Goal: Information Seeking & Learning: Learn about a topic

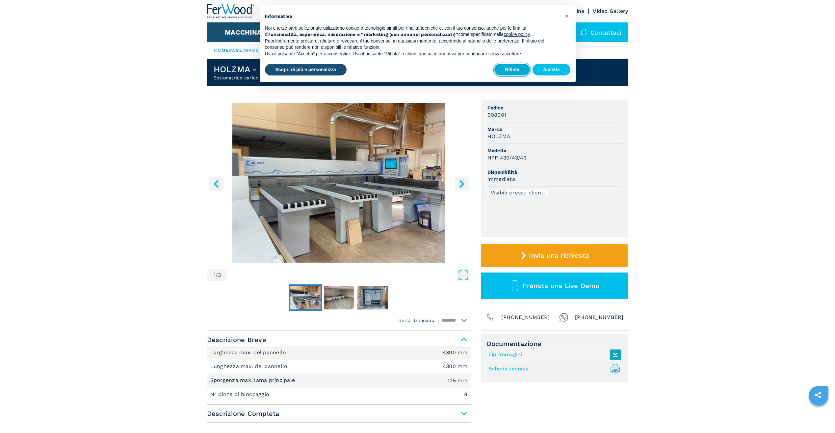
click at [516, 68] on button "Rifiuta" at bounding box center [513, 70] width 36 height 12
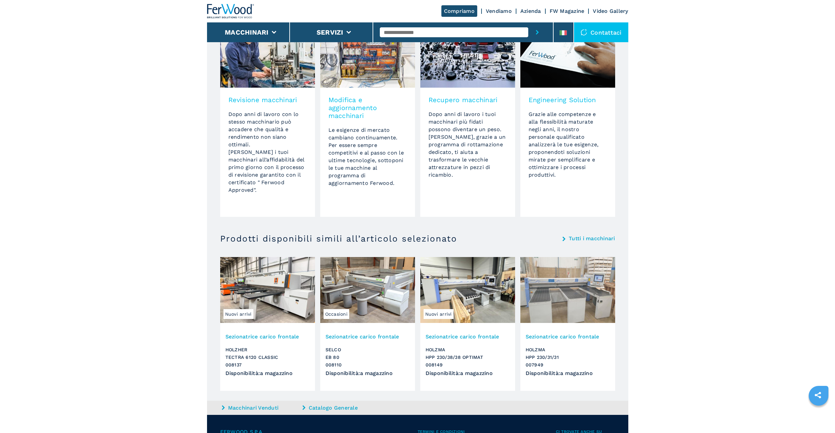
scroll to position [552, 0]
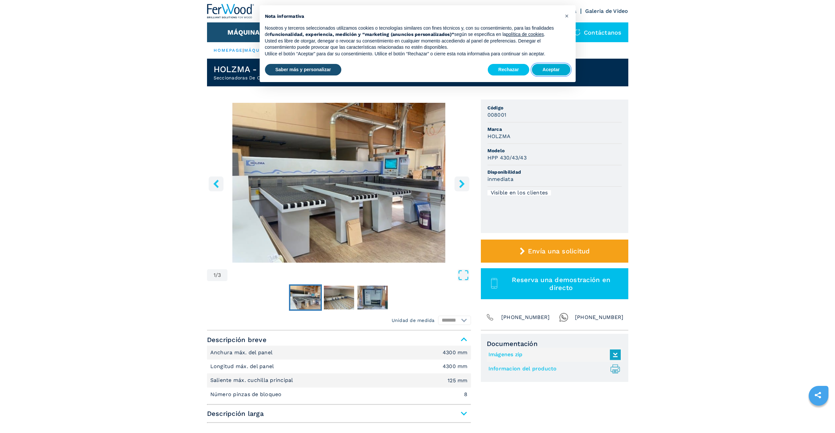
click at [554, 68] on button "Aceptar" at bounding box center [551, 70] width 38 height 12
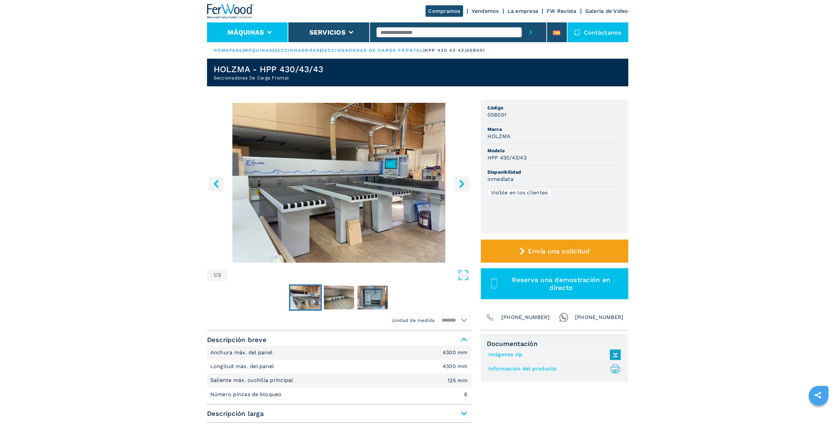
click at [255, 33] on button "Máquinas" at bounding box center [246, 32] width 37 height 8
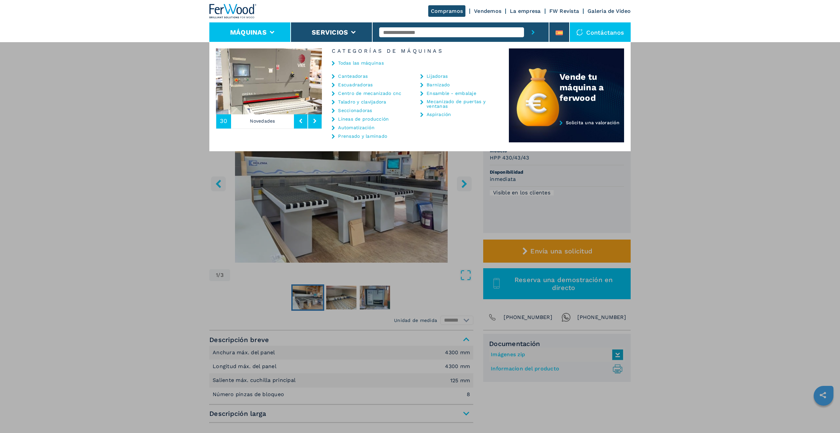
click at [362, 93] on link "Centro de mecanizado cnc" at bounding box center [369, 93] width 63 height 5
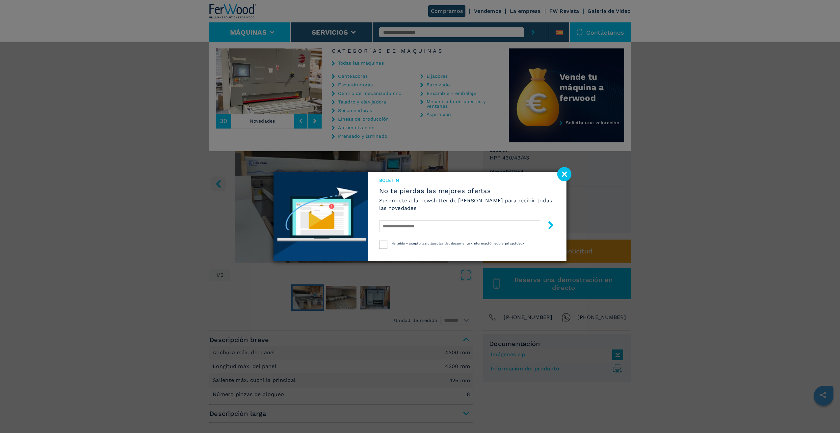
click at [563, 174] on image at bounding box center [564, 174] width 14 height 14
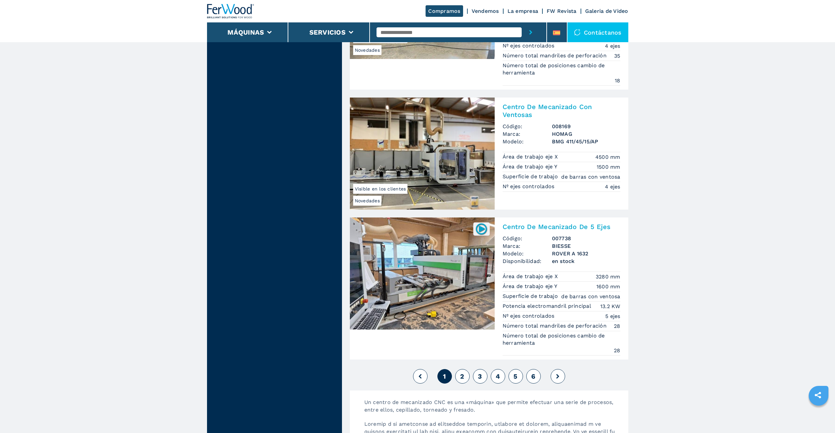
scroll to position [1646, 0]
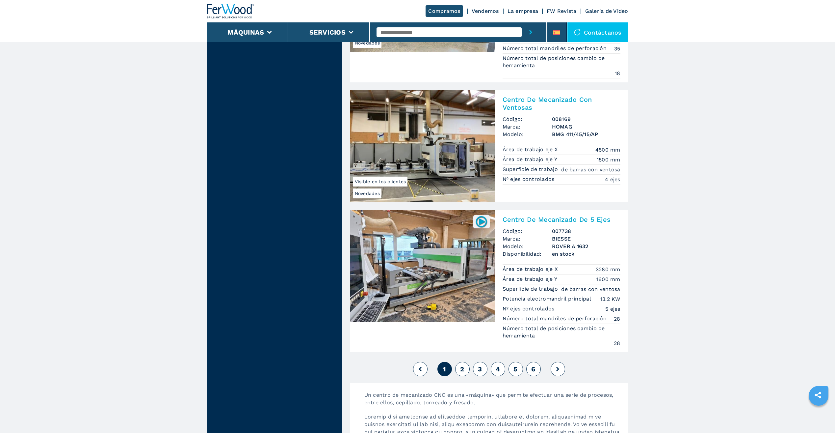
click at [465, 367] on button "2" at bounding box center [462, 369] width 14 height 14
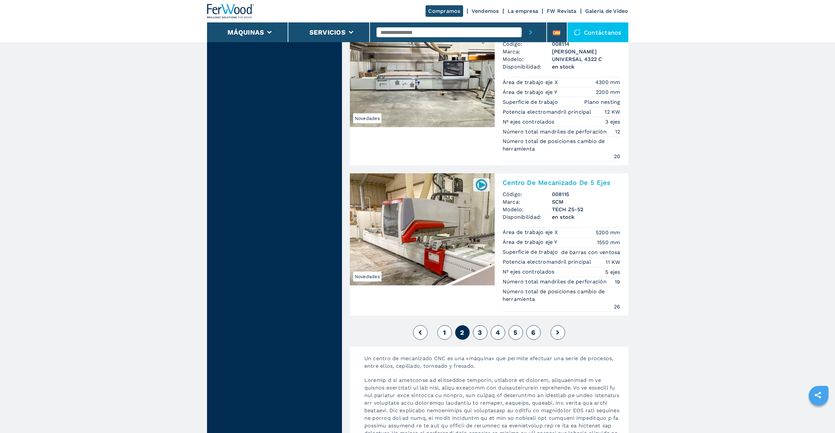
scroll to position [1679, 0]
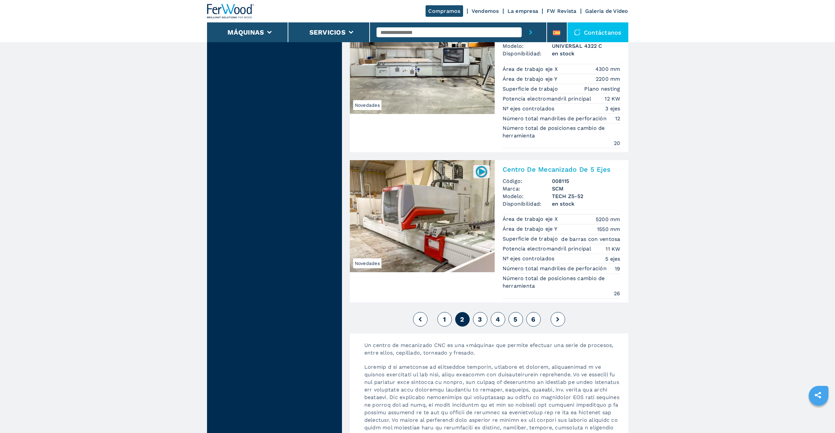
click at [482, 319] on button "3" at bounding box center [480, 319] width 14 height 14
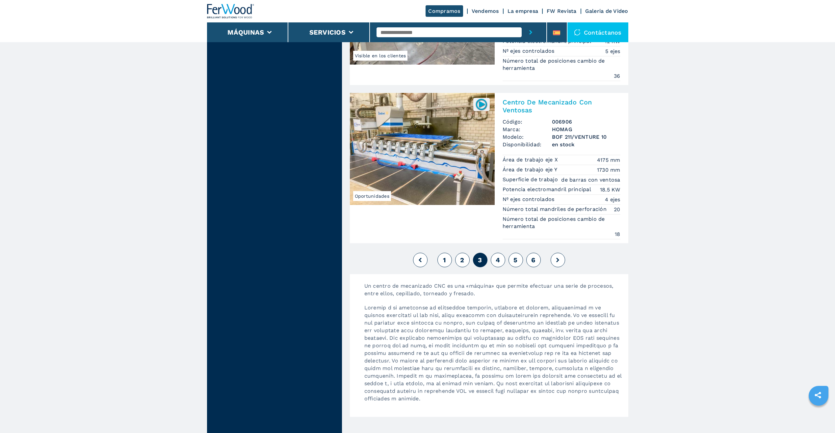
scroll to position [1712, 0]
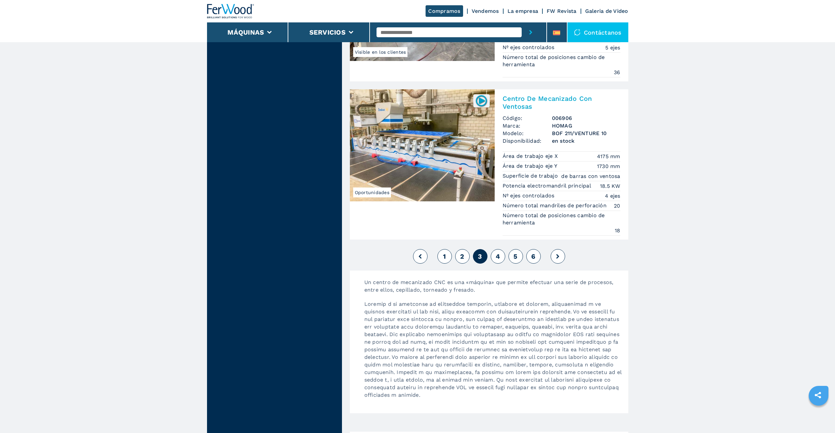
click at [499, 259] on span "4" at bounding box center [498, 256] width 4 height 8
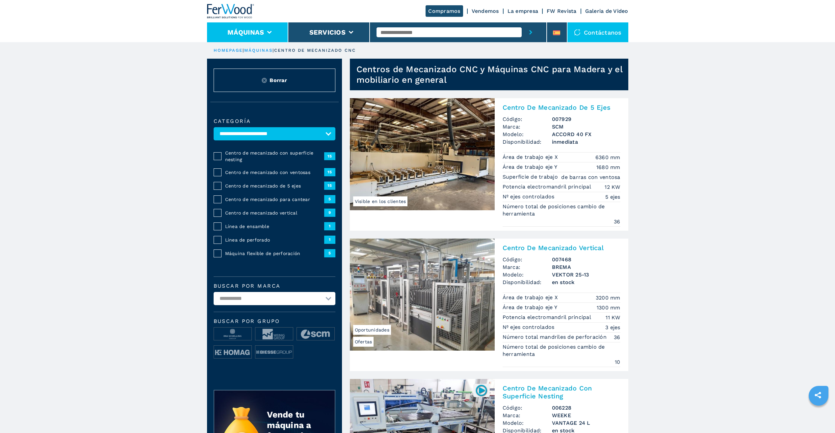
click at [256, 28] on button "Máquinas" at bounding box center [246, 32] width 37 height 8
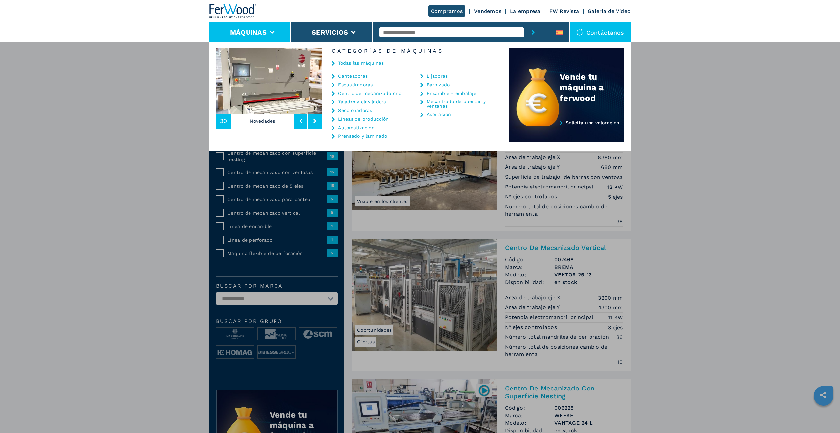
click at [377, 119] on link "Líneas de producción" at bounding box center [363, 119] width 51 height 5
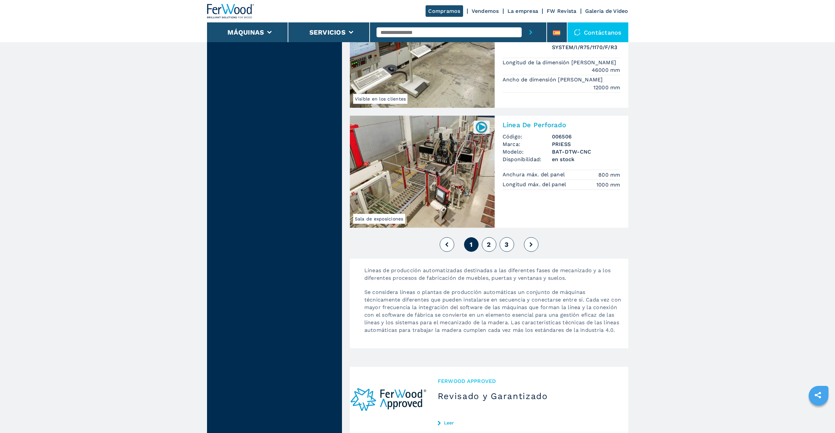
scroll to position [1449, 0]
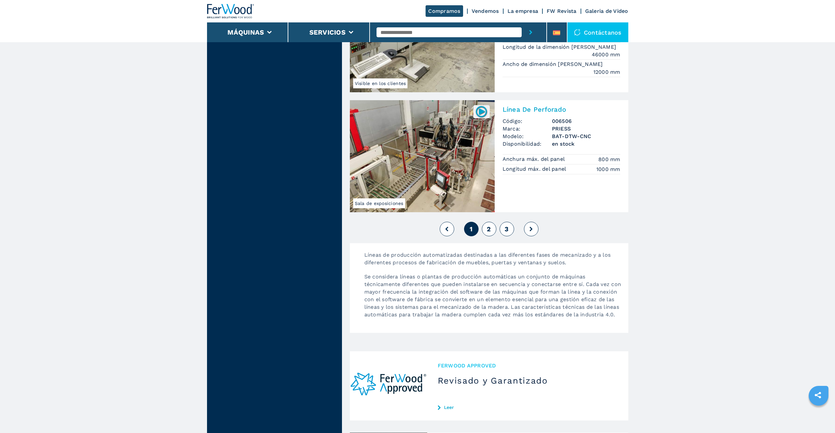
click at [489, 225] on span "2" at bounding box center [489, 229] width 4 height 8
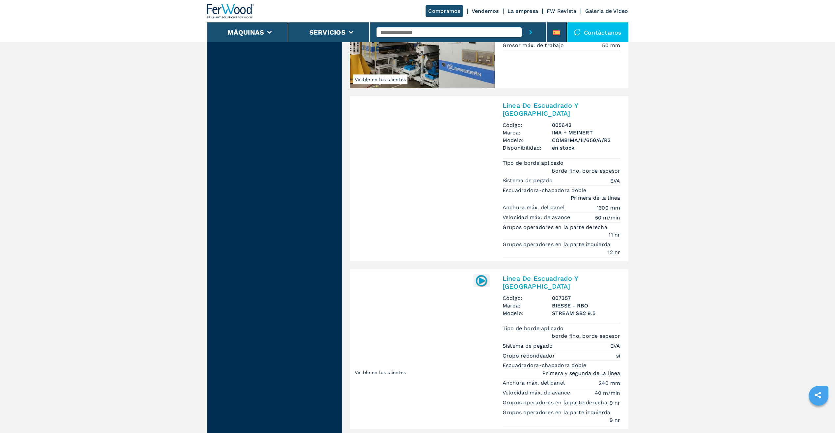
scroll to position [1548, 0]
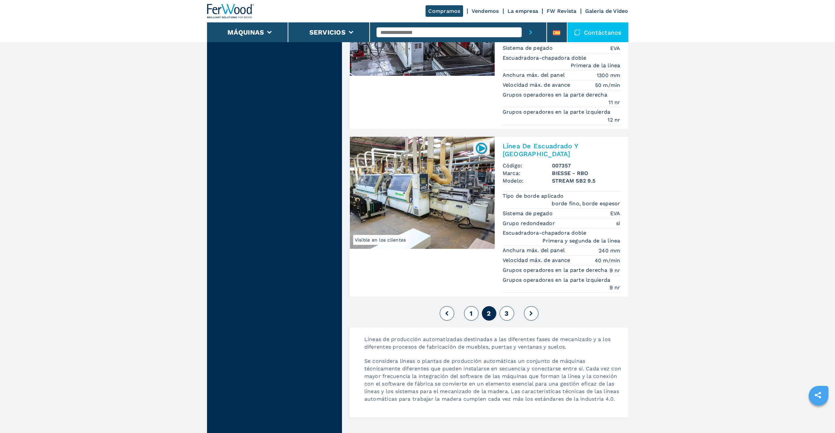
click at [509, 306] on button "3" at bounding box center [507, 313] width 14 height 14
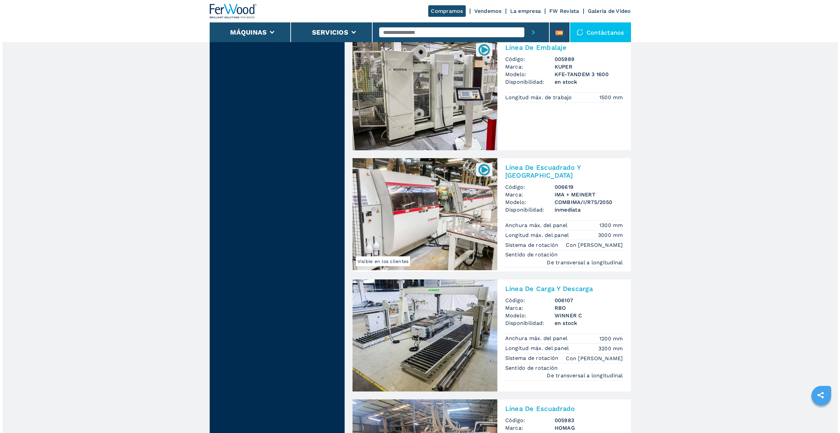
scroll to position [626, 0]
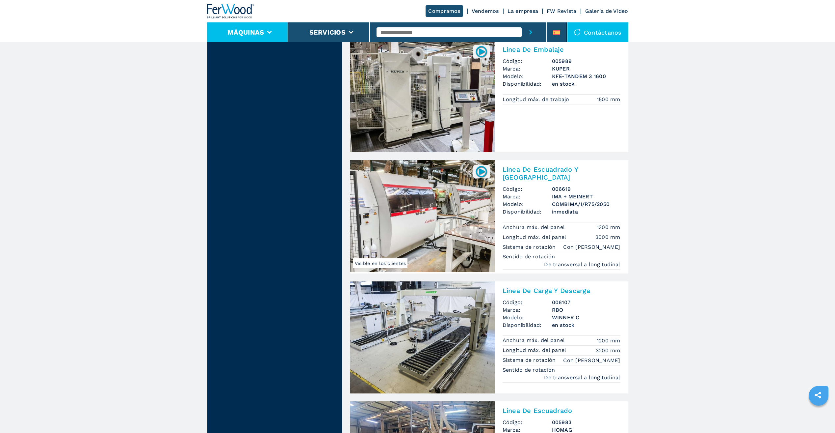
click at [265, 33] on li "Máquinas" at bounding box center [248, 32] width 82 height 20
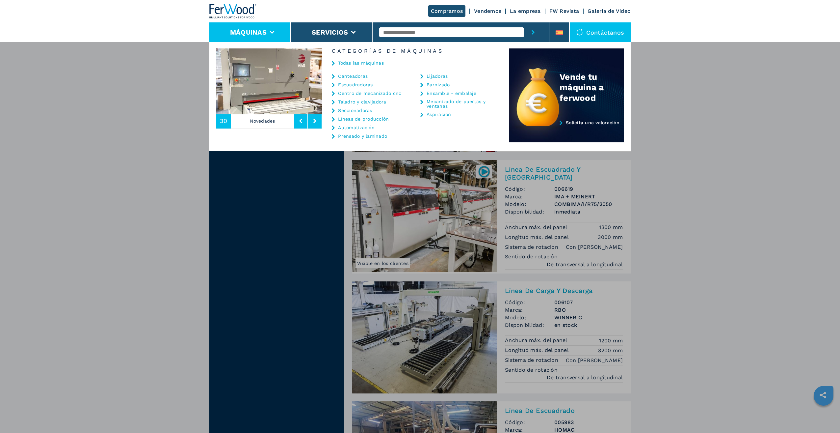
click at [436, 86] on link "Barnizado" at bounding box center [438, 84] width 23 height 5
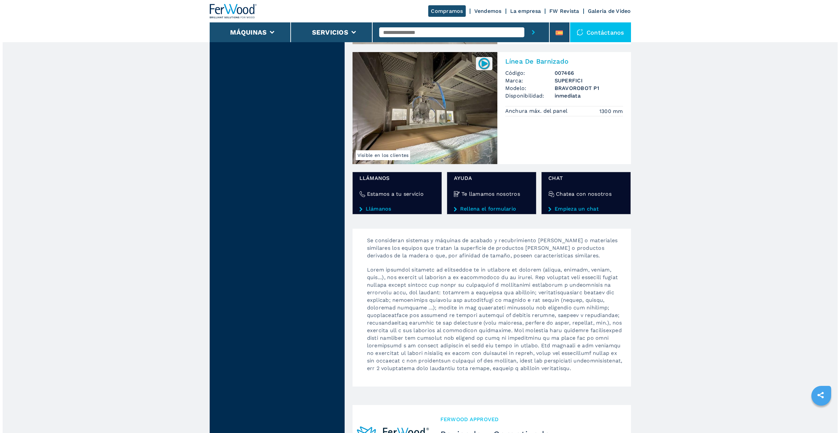
scroll to position [560, 0]
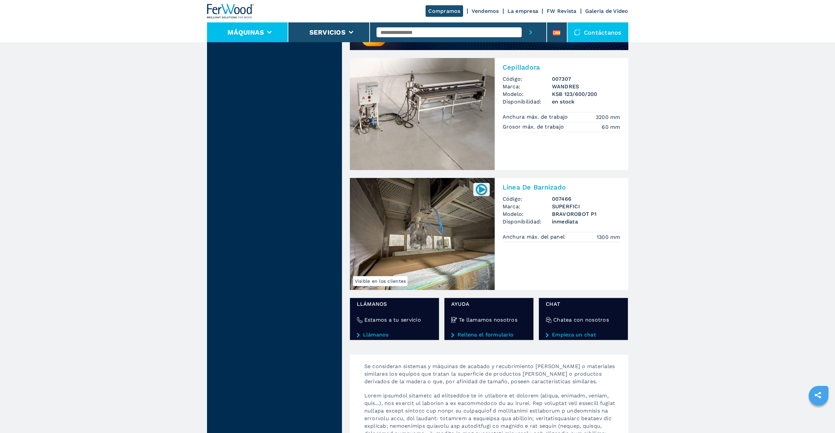
click at [261, 35] on button "Máquinas" at bounding box center [246, 32] width 37 height 8
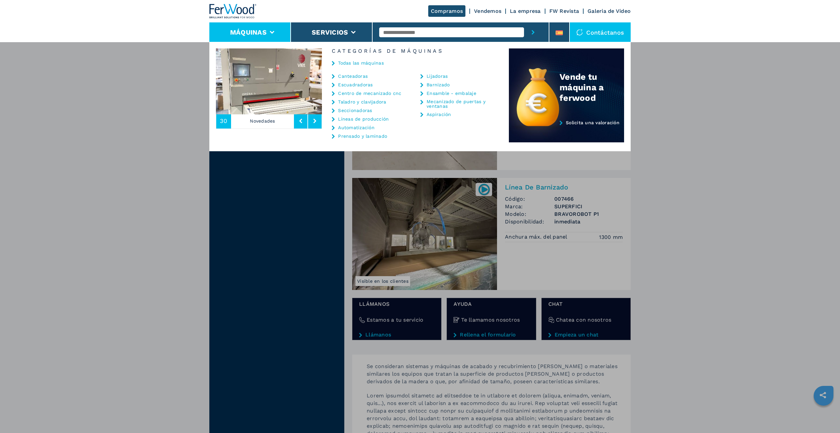
click at [359, 77] on link "Canteadoras" at bounding box center [353, 76] width 30 height 5
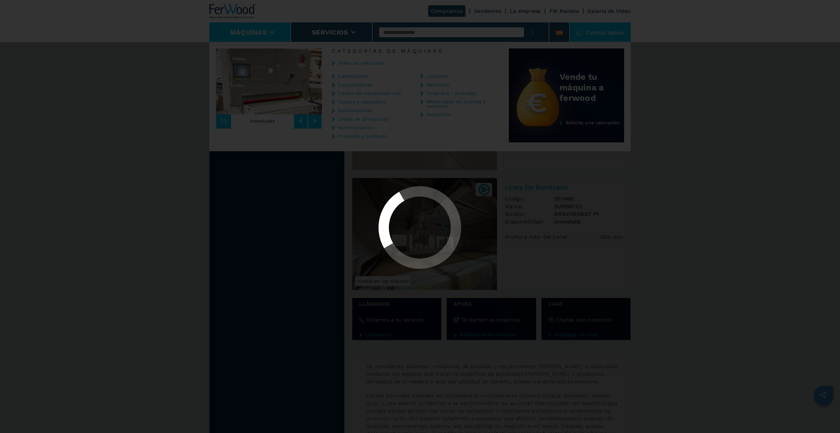
select select "**********"
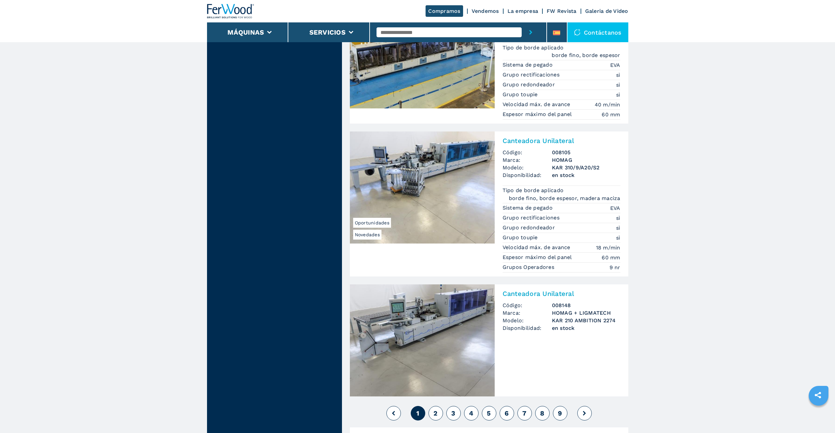
scroll to position [1646, 0]
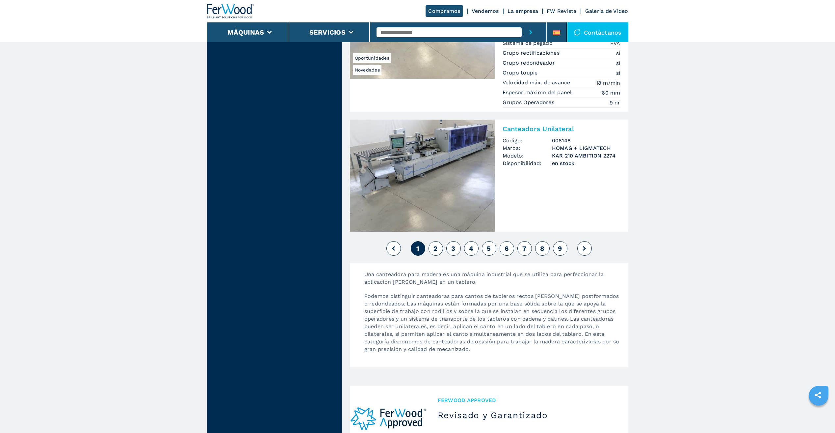
click at [440, 241] on button "2" at bounding box center [436, 248] width 14 height 14
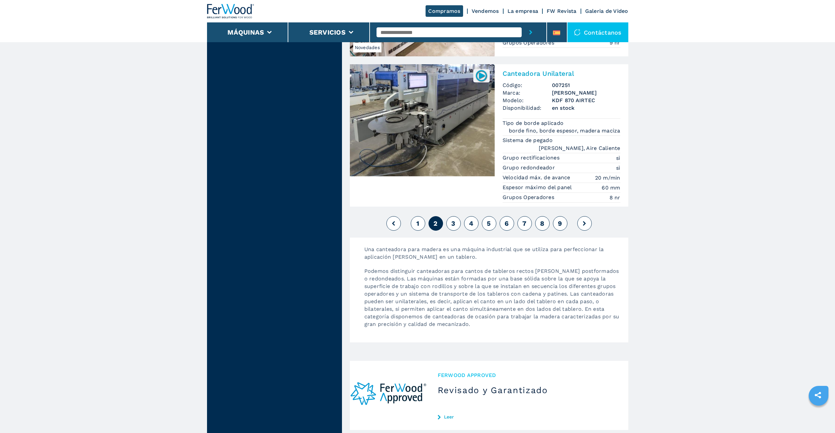
scroll to position [1679, 0]
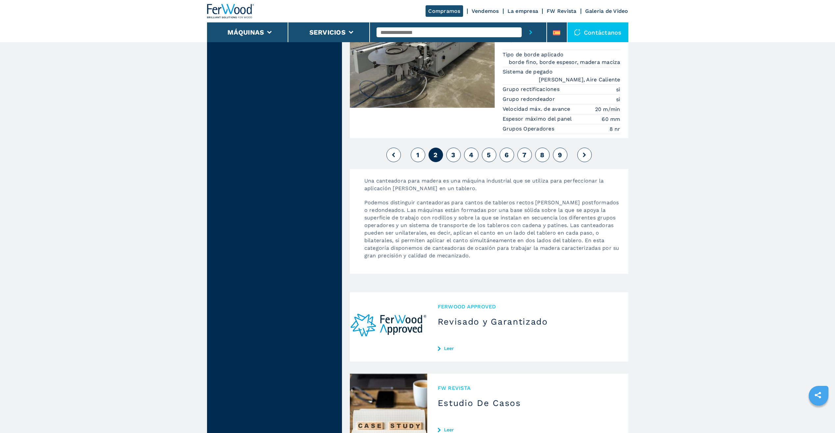
click at [455, 148] on button "3" at bounding box center [453, 155] width 14 height 14
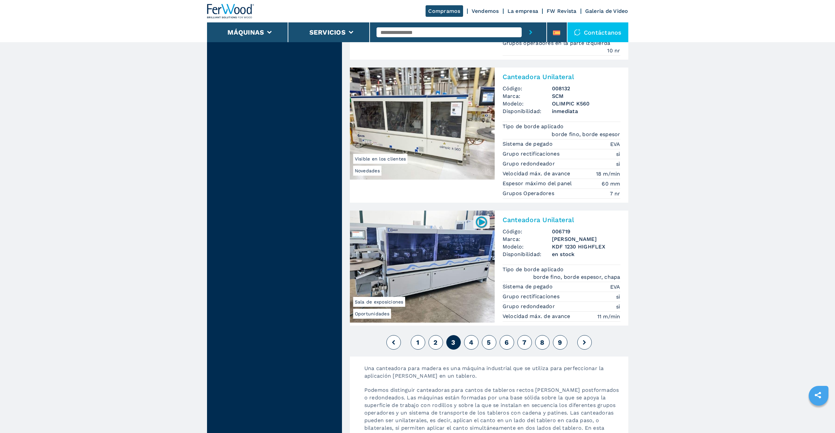
scroll to position [1613, 0]
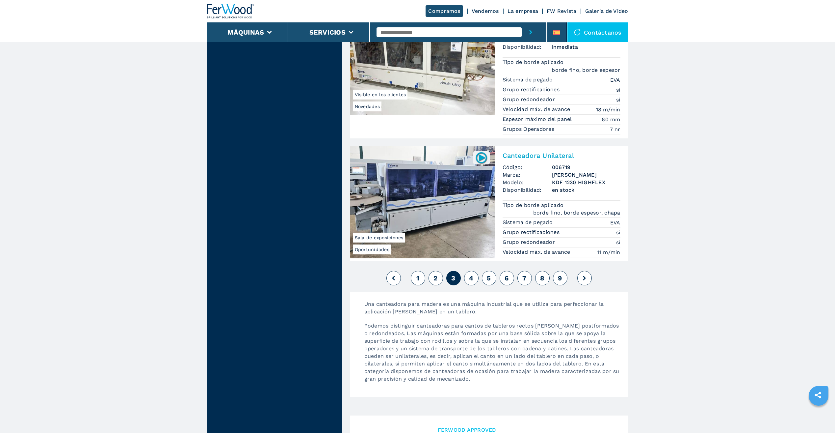
click at [471, 274] on span "4" at bounding box center [471, 278] width 4 height 8
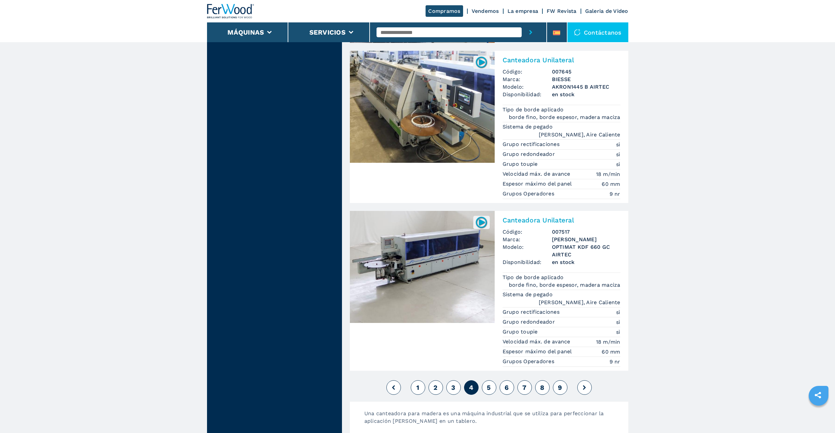
scroll to position [1580, 0]
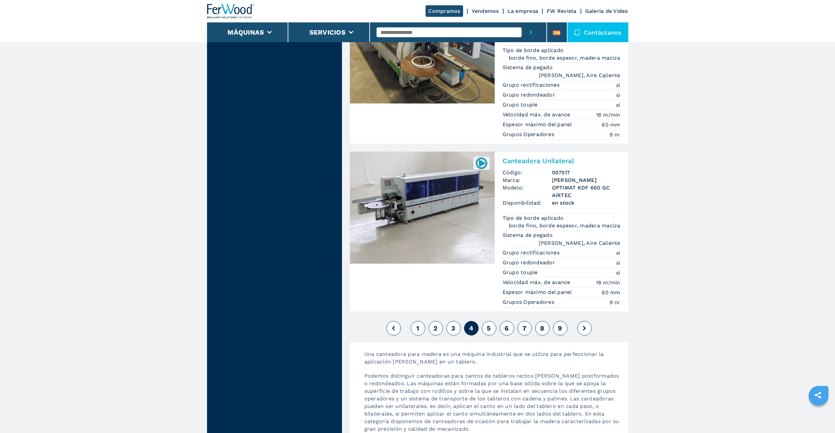
click at [486, 321] on button "5" at bounding box center [489, 328] width 14 height 14
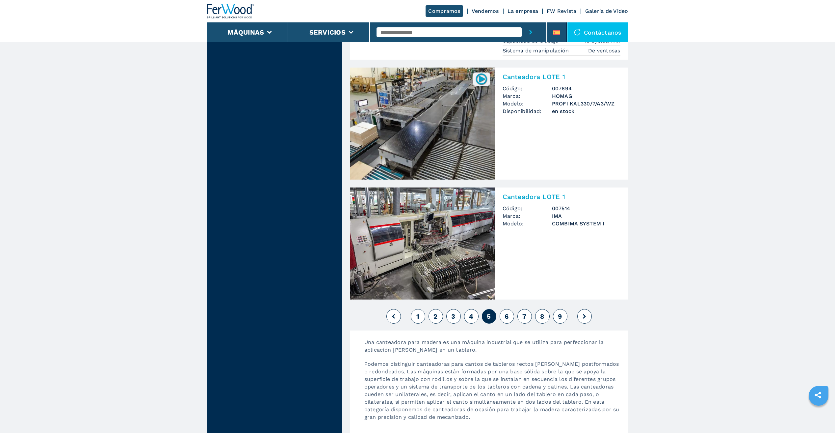
scroll to position [1515, 0]
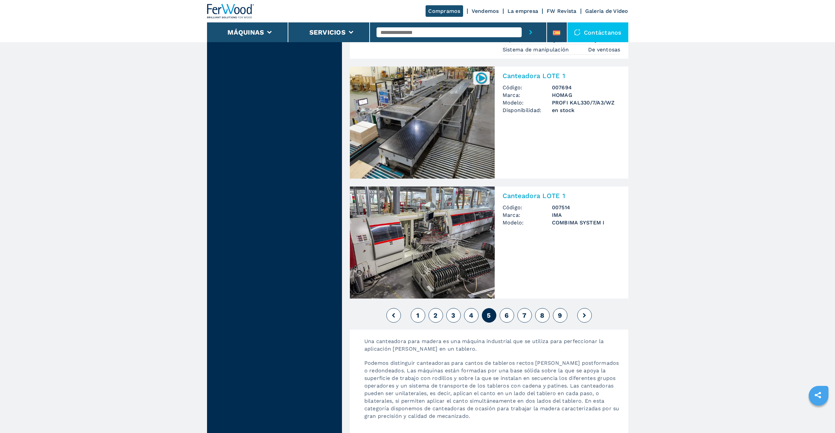
click at [505, 311] on span "6" at bounding box center [507, 315] width 4 height 8
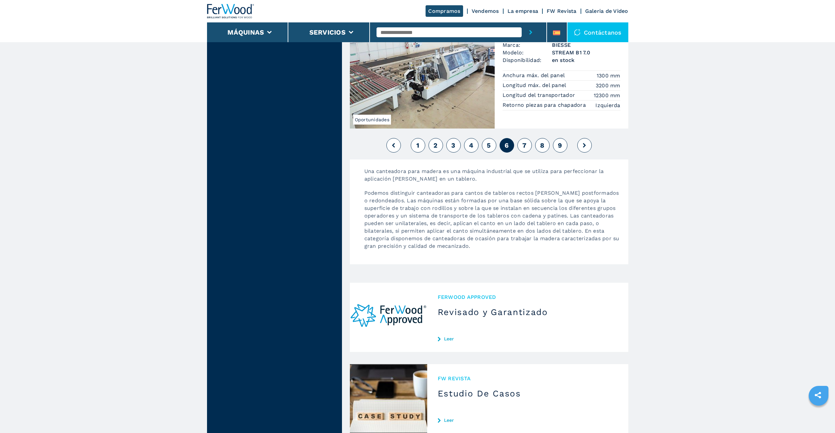
scroll to position [1778, 0]
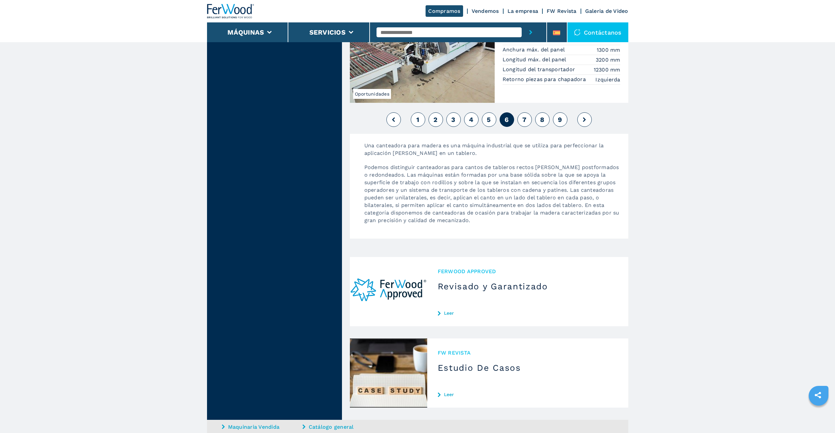
click at [524, 119] on span "7" at bounding box center [525, 120] width 4 height 8
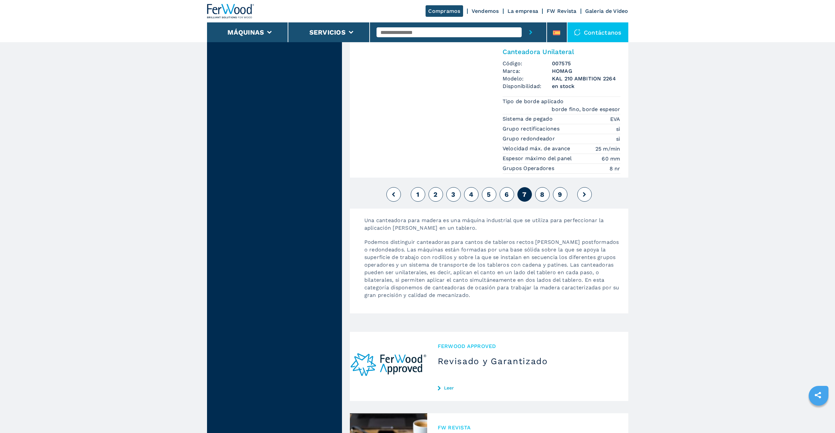
scroll to position [1877, 0]
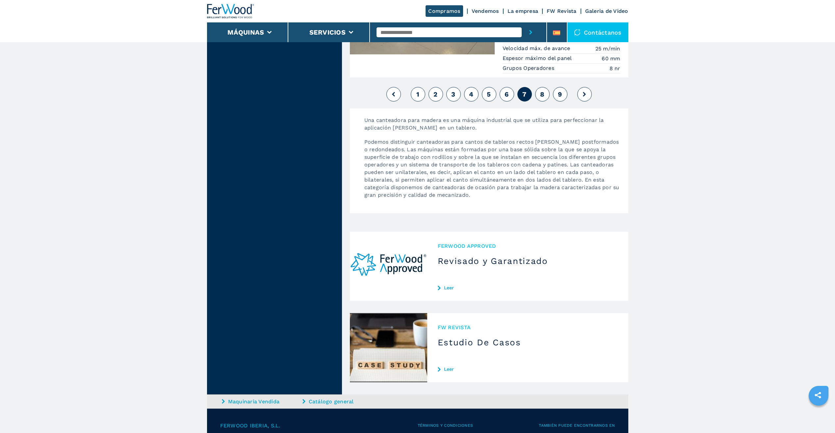
click at [543, 90] on span "8" at bounding box center [542, 94] width 4 height 8
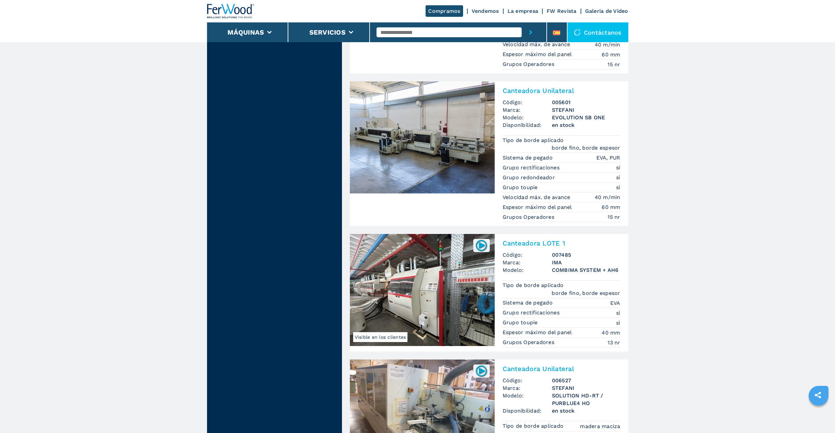
scroll to position [1613, 0]
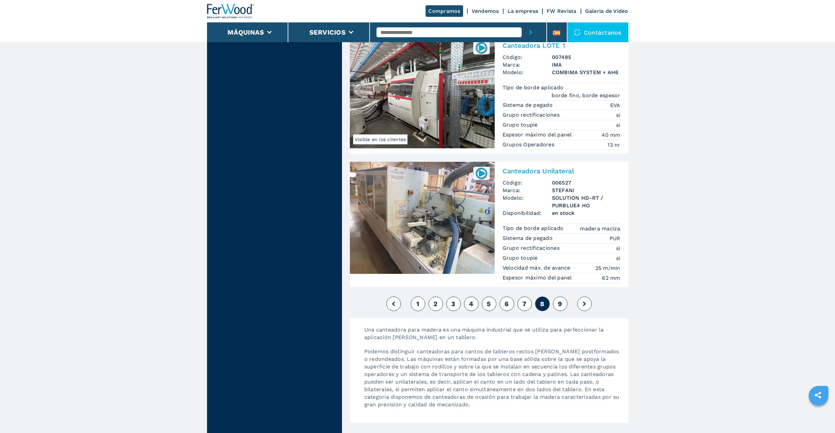
click at [559, 300] on span "9" at bounding box center [560, 304] width 4 height 8
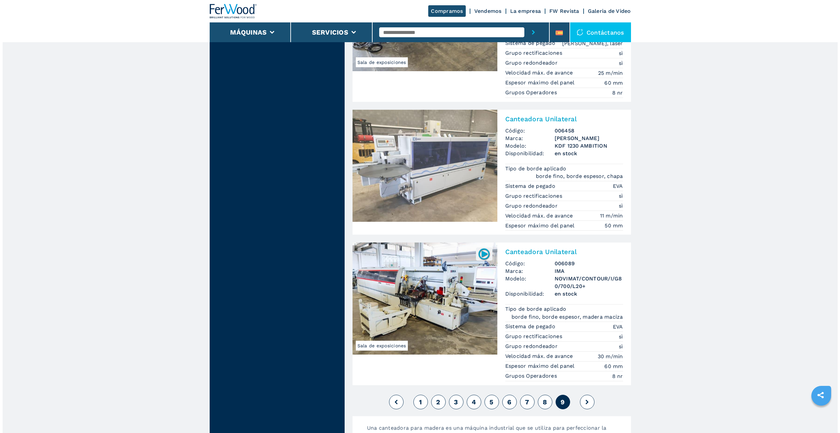
scroll to position [1317, 0]
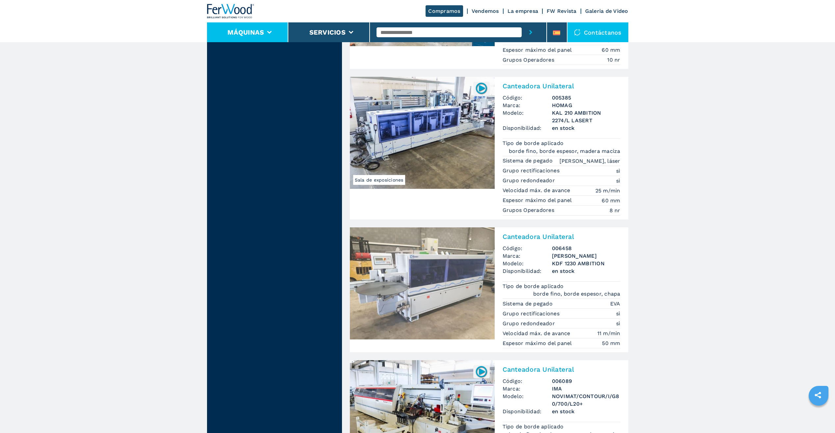
click at [255, 31] on button "Máquinas" at bounding box center [246, 32] width 37 height 8
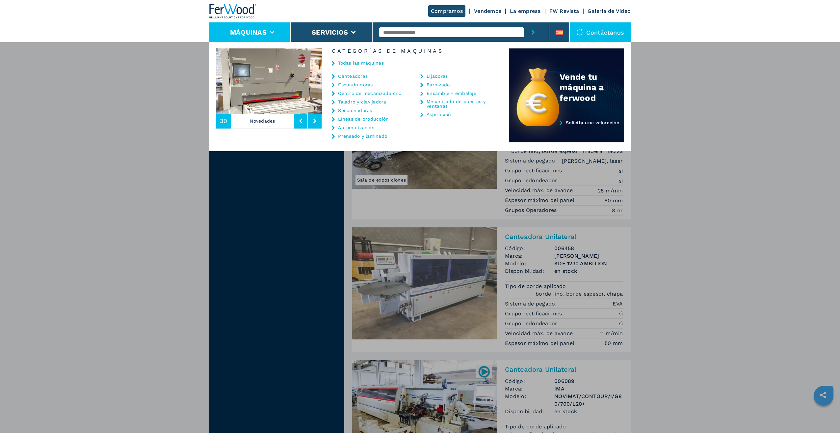
click at [352, 102] on link "Taladro y clavijadora" at bounding box center [362, 101] width 48 height 5
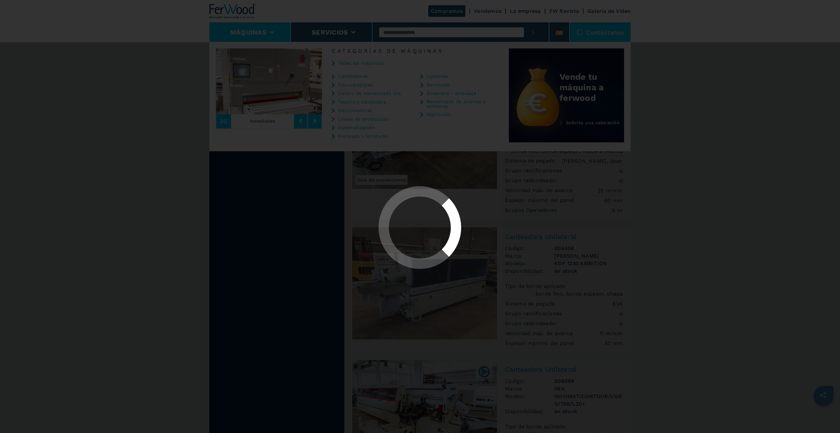
scroll to position [0, 0]
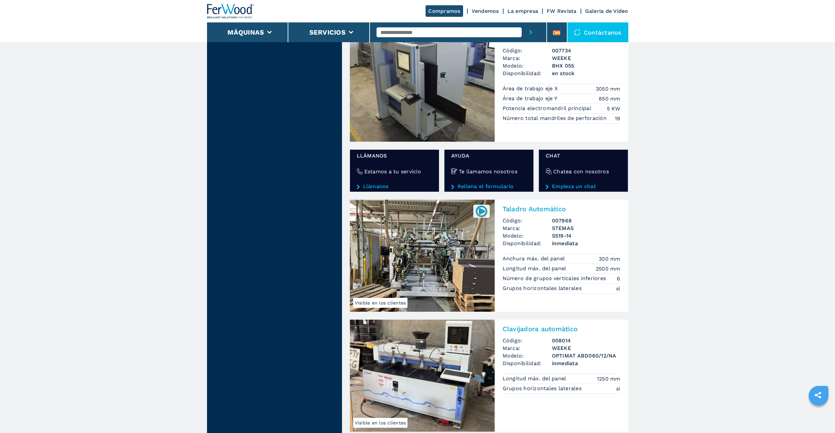
scroll to position [1054, 0]
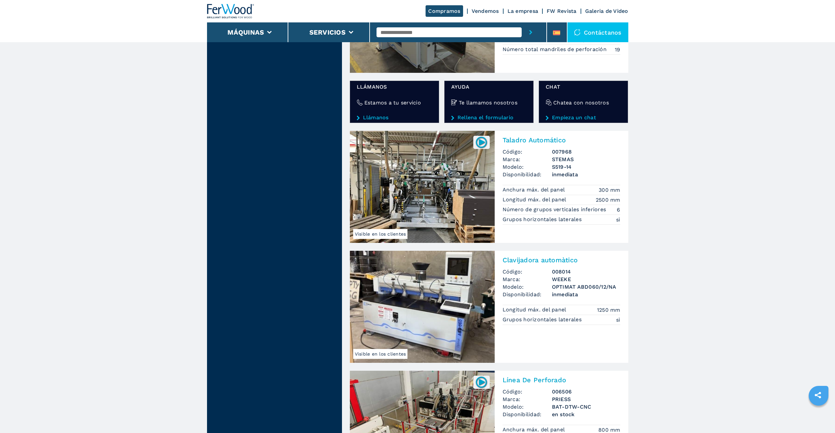
click at [480, 144] on img at bounding box center [481, 142] width 13 height 13
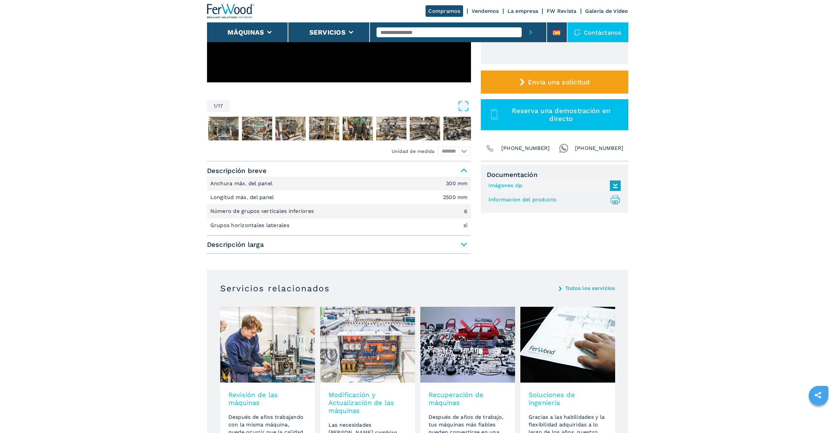
scroll to position [198, 0]
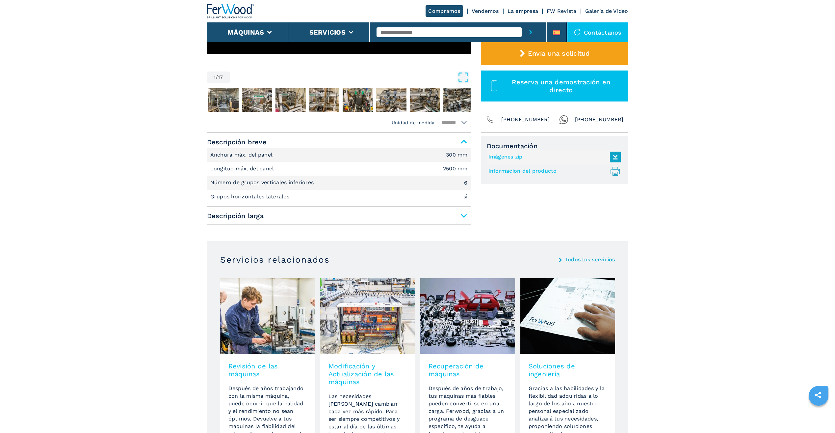
click at [463, 213] on span "Descripción larga" at bounding box center [339, 216] width 264 height 12
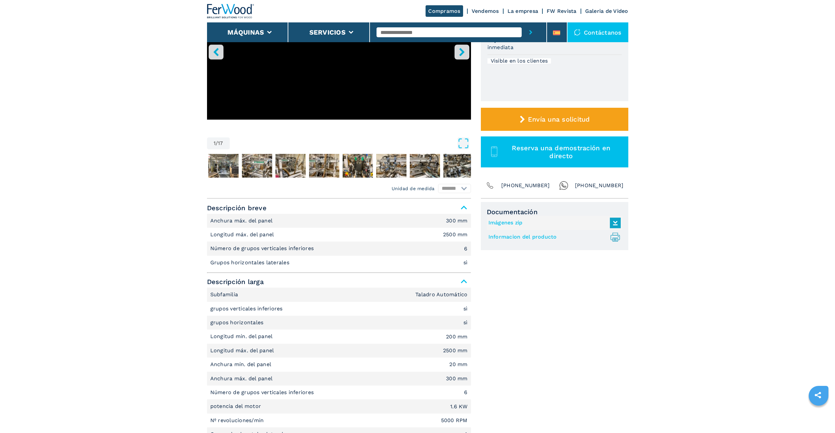
scroll to position [0, 0]
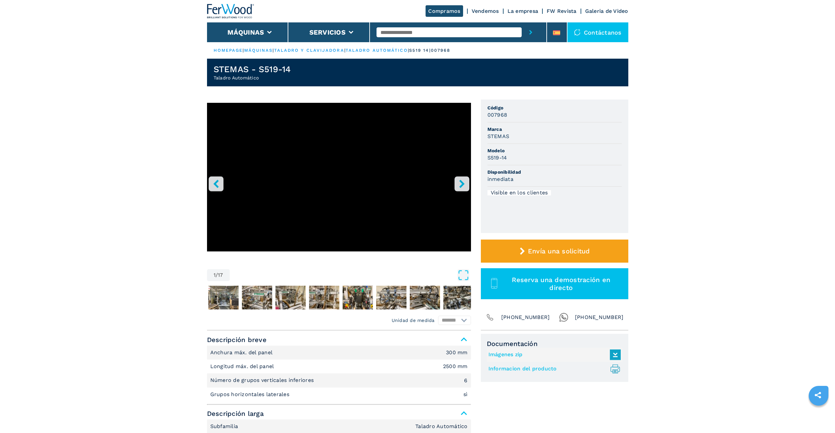
select select "**********"
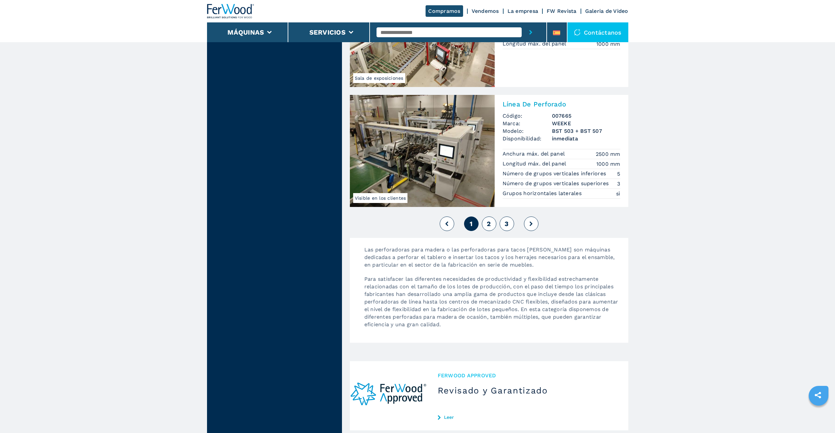
scroll to position [1449, 0]
click at [490, 225] on span "2" at bounding box center [489, 224] width 4 height 8
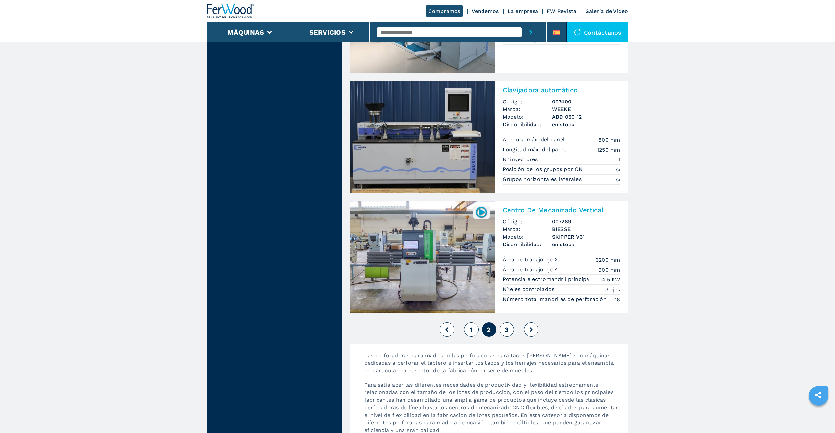
scroll to position [1350, 0]
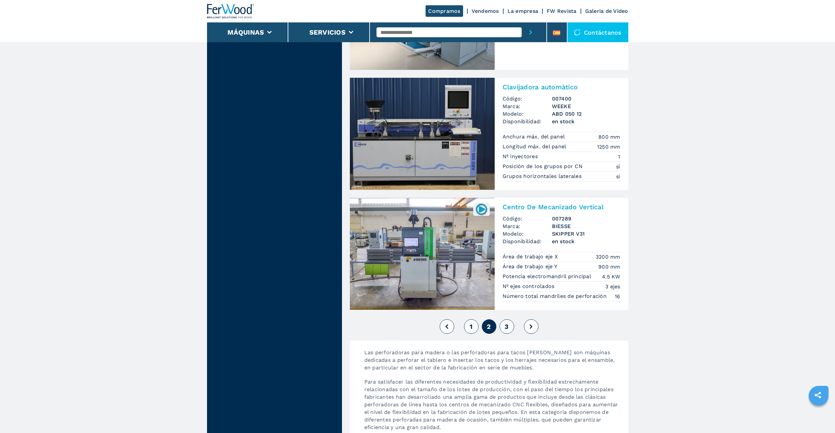
click at [509, 326] on button "3" at bounding box center [507, 326] width 14 height 14
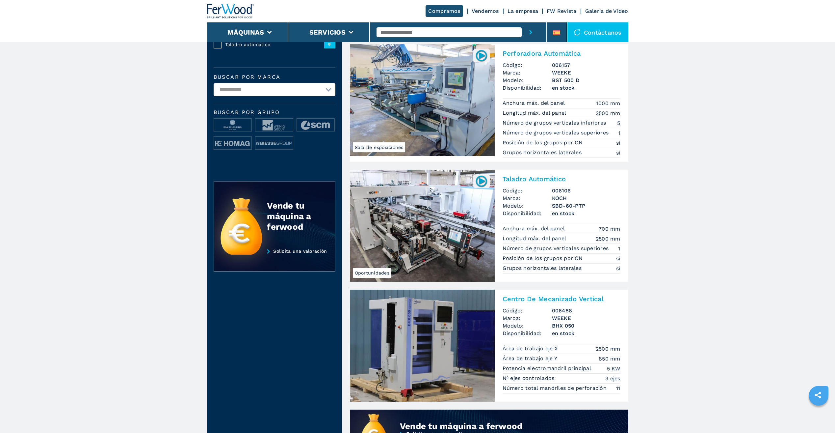
scroll to position [165, 0]
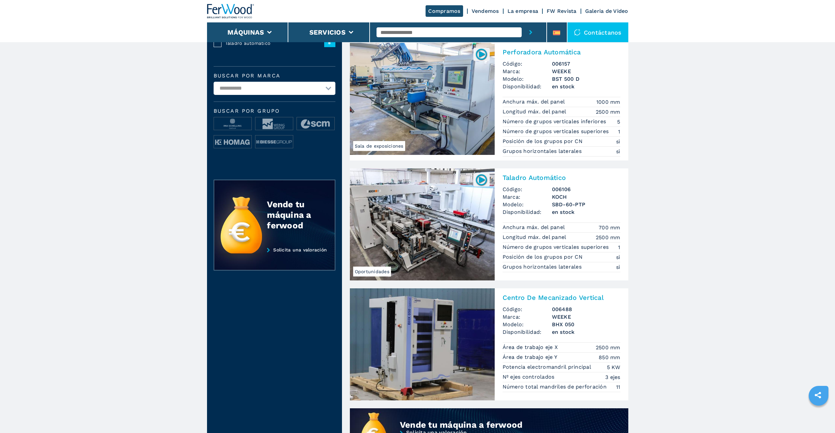
click at [483, 182] on img at bounding box center [481, 179] width 13 height 13
